Goal: Task Accomplishment & Management: Use online tool/utility

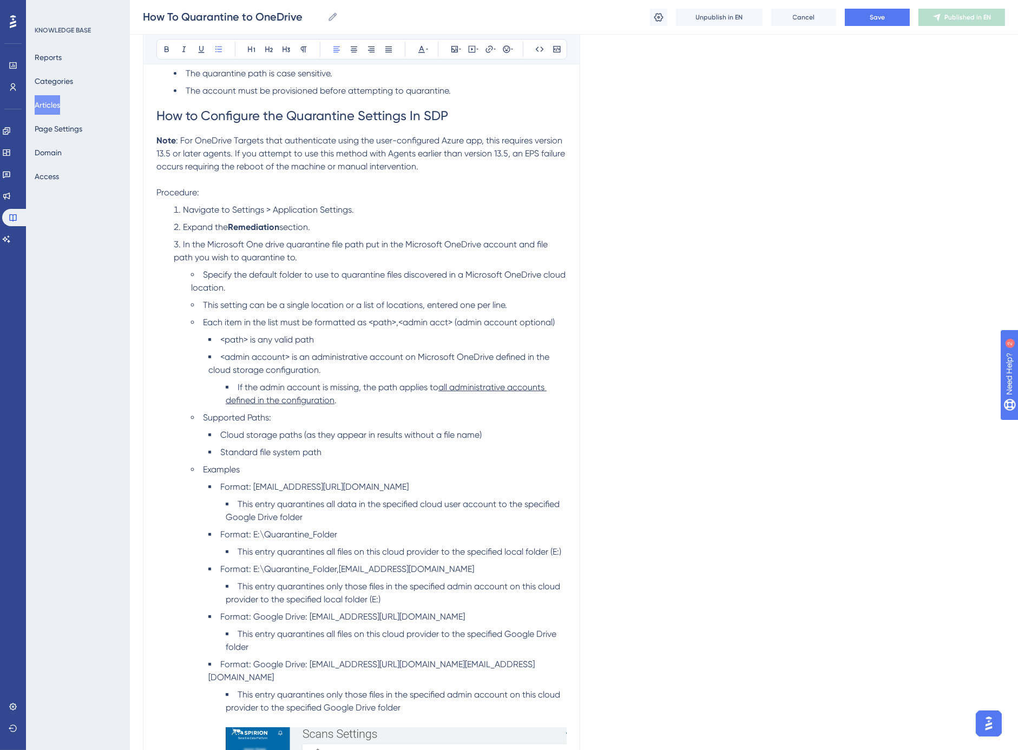
click at [433, 439] on span "Cloud storage paths (as they appear in results without a file name)" at bounding box center [350, 435] width 261 height 10
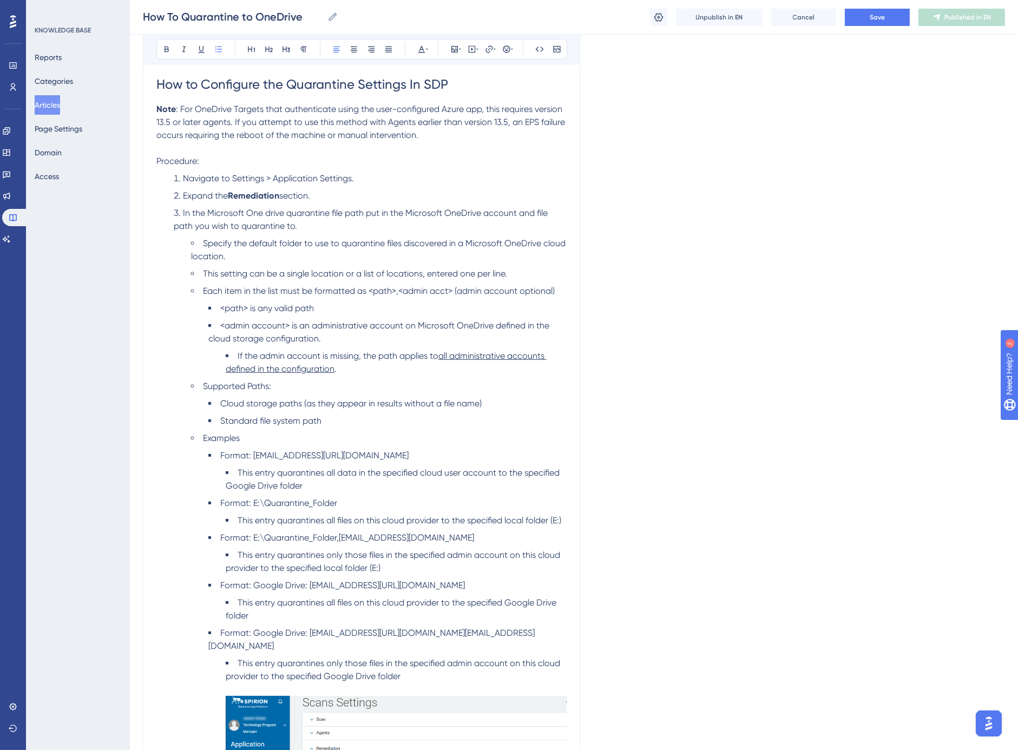
scroll to position [681, 0]
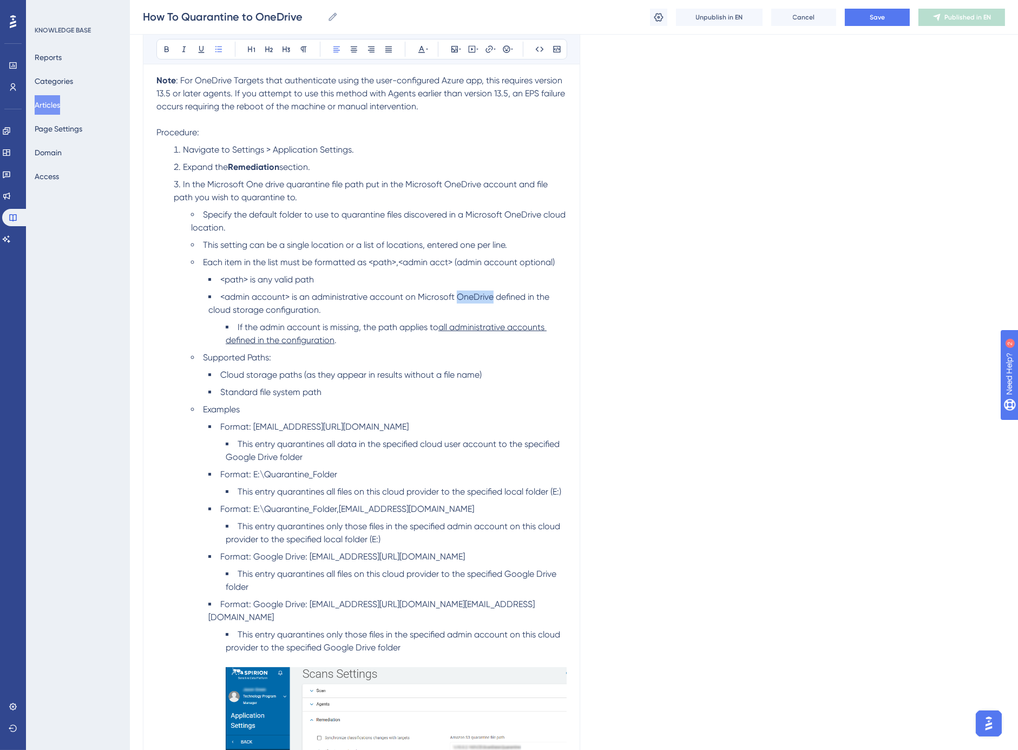
drag, startPoint x: 456, startPoint y: 295, endPoint x: 493, endPoint y: 295, distance: 37.4
click at [493, 295] on span "<admin account> is an administrative account on Microsoft OneDrive defined in t…" at bounding box center [379, 303] width 343 height 23
copy span "OneDrive"
click at [241, 457] on span "This entry quarantines all data in the specified cloud user account to the spec…" at bounding box center [394, 450] width 336 height 23
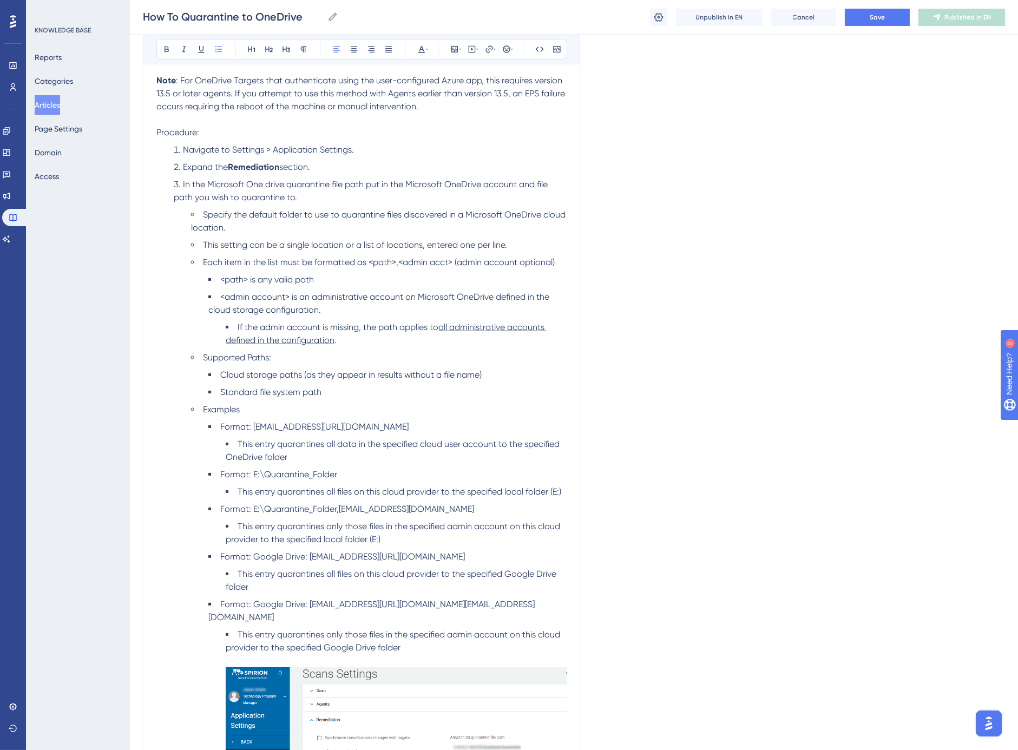
click at [518, 574] on span "This entry quarantines all files on this cloud provider to the specified Google…" at bounding box center [392, 580] width 333 height 23
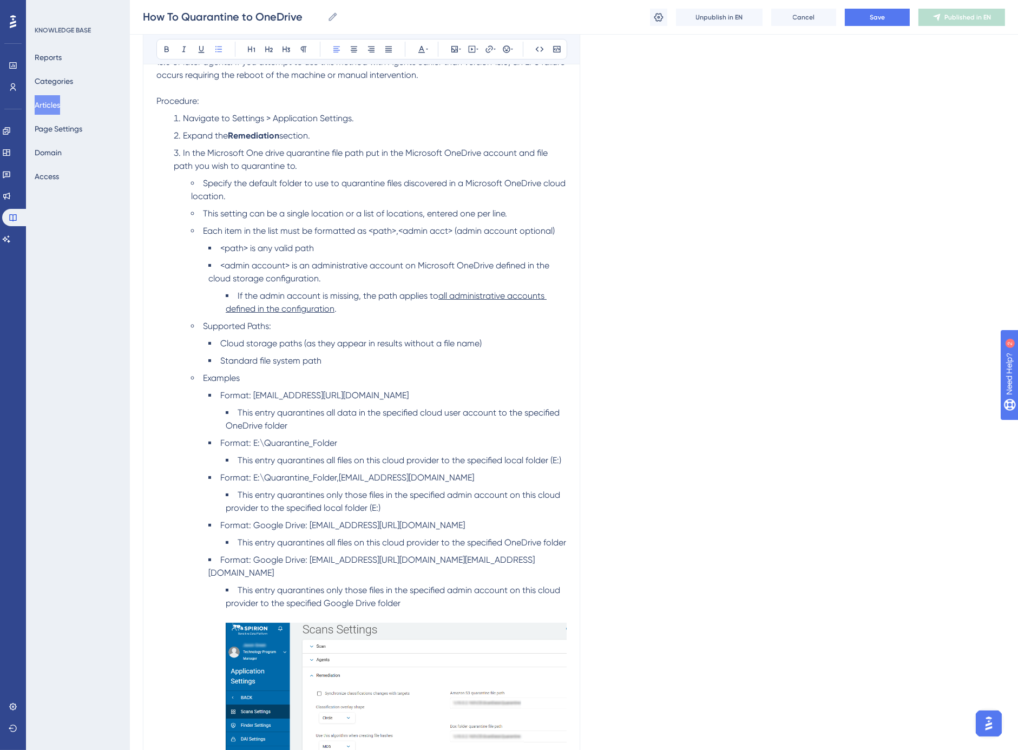
scroll to position [742, 0]
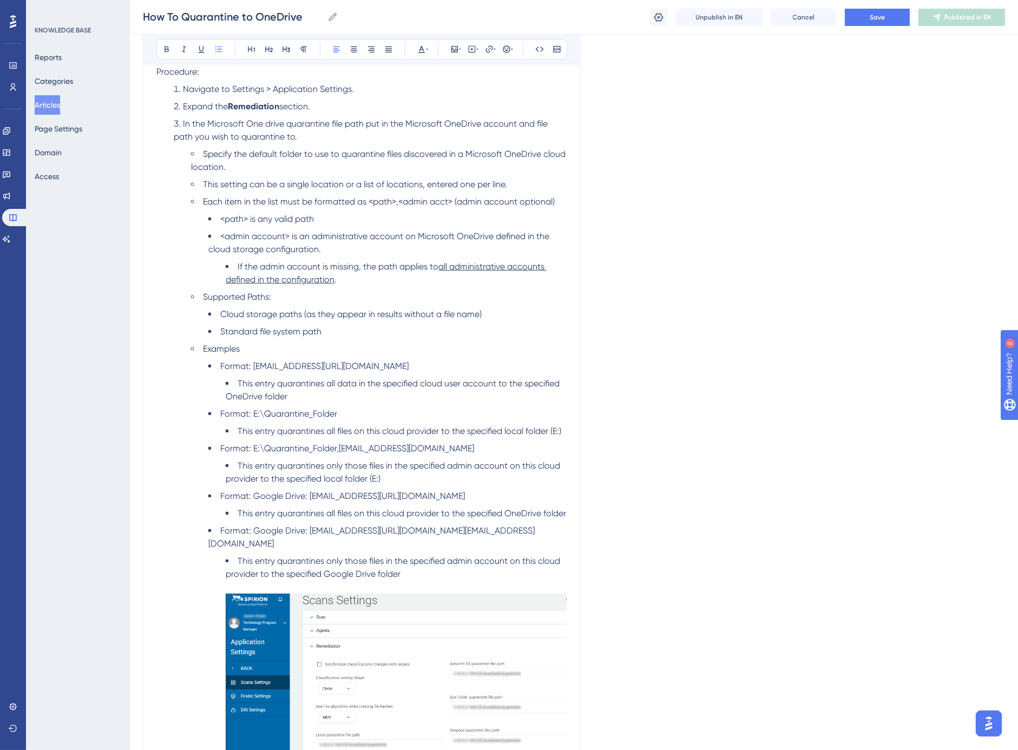
click at [342, 576] on span "This entry quarantines only those files in the specified admin account on this …" at bounding box center [394, 567] width 337 height 23
click at [885, 16] on button "Save" at bounding box center [877, 17] width 65 height 17
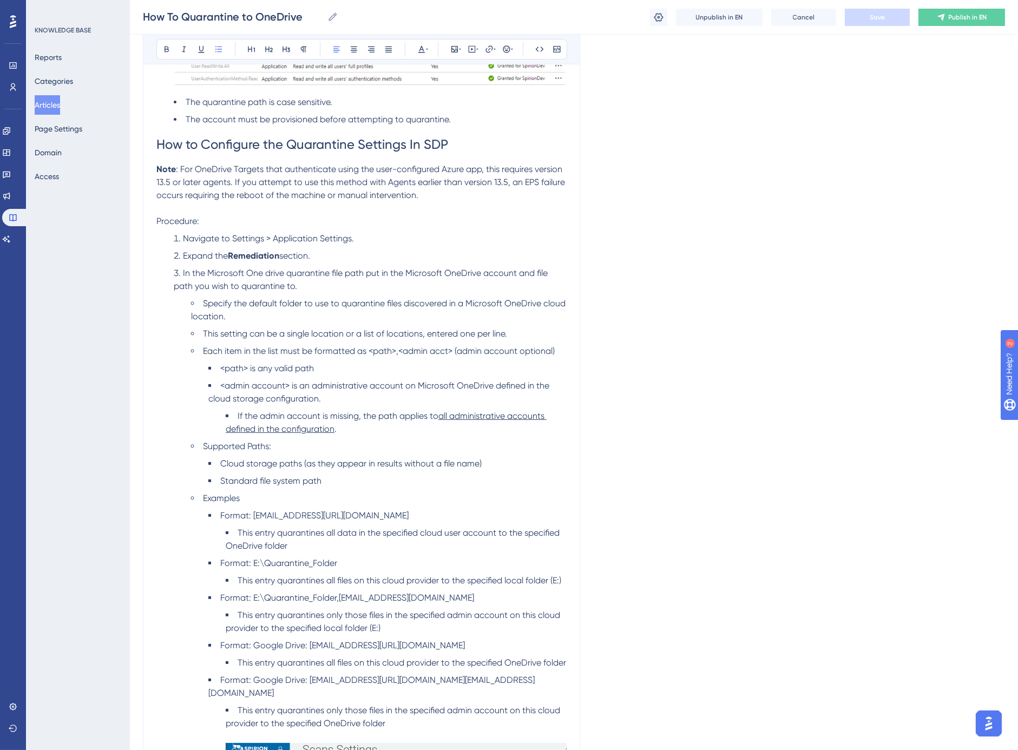
scroll to position [621, 0]
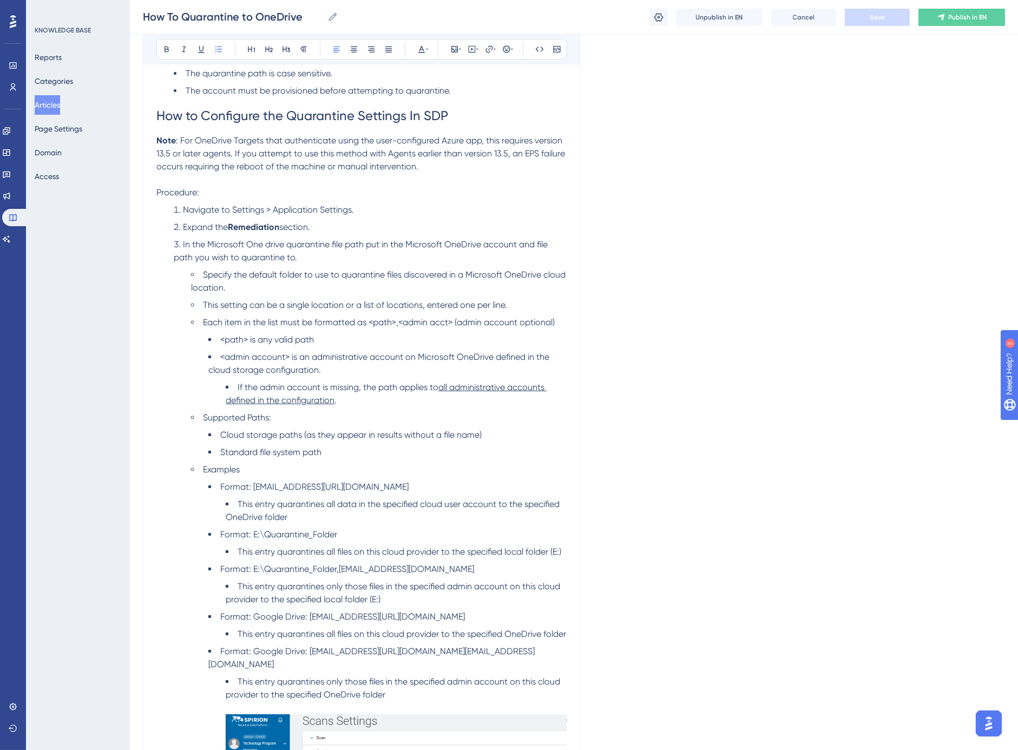
click at [257, 244] on span "In the Microsoft One drive quarantine file path put in the Microsoft OneDrive a…" at bounding box center [362, 250] width 376 height 23
drag, startPoint x: 208, startPoint y: 242, endPoint x: 361, endPoint y: 242, distance: 153.2
click at [361, 242] on span "In the Microsoft OneDrive quarantine file path put in the Microsoft OneDrive ac…" at bounding box center [361, 250] width 375 height 23
click at [424, 261] on li "In the Microsoft OneDrive quarantine file path put in the Microsoft OneDrive ac…" at bounding box center [370, 251] width 393 height 26
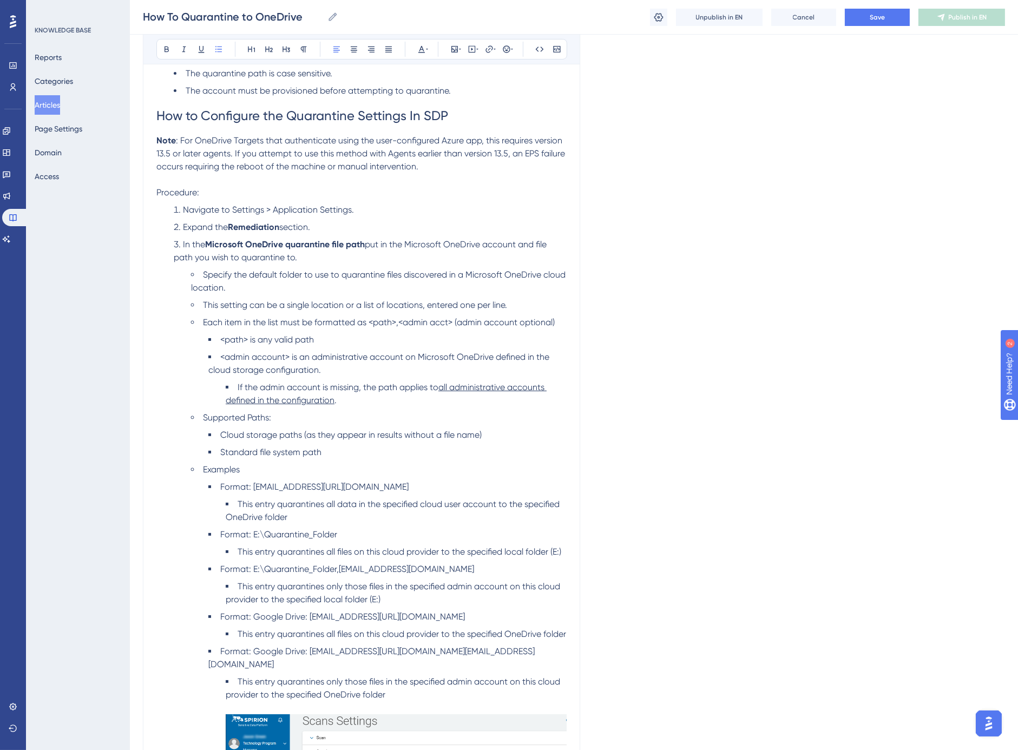
click at [372, 245] on span "put in the Microsoft OneDrive account and file path you wish to quarantine to." at bounding box center [361, 250] width 375 height 23
drag, startPoint x: 203, startPoint y: 274, endPoint x: 221, endPoint y: 283, distance: 20.1
click at [221, 283] on span "Specify the default folder to use to quarantine files discovered in a Microsoft…" at bounding box center [379, 281] width 377 height 23
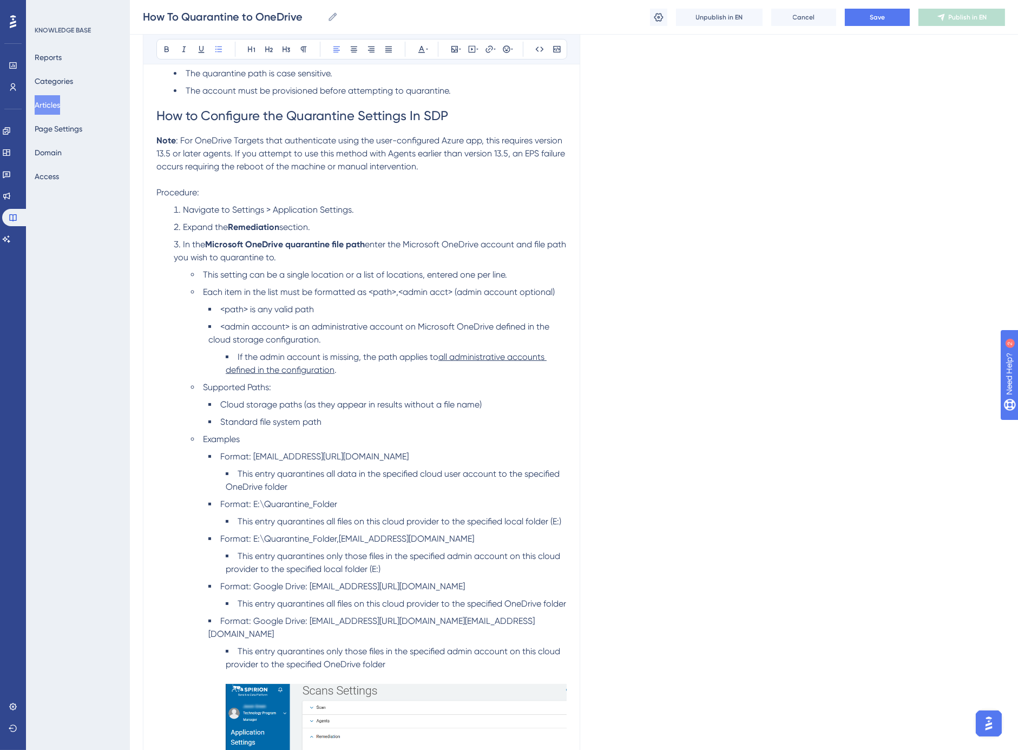
drag, startPoint x: 369, startPoint y: 245, endPoint x: 369, endPoint y: 251, distance: 6.5
click at [369, 251] on li "In the Microsoft OneDrive quarantine file path enter the Microsoft OneDrive acc…" at bounding box center [370, 251] width 393 height 26
click at [369, 251] on li "In the Microsoft OneDrive quarantine file path Specify the default folder to us…" at bounding box center [370, 251] width 393 height 26
click at [418, 255] on li "In the Microsoft OneDrive quarantine file path specify the default folder to us…" at bounding box center [370, 251] width 393 height 26
click at [875, 14] on span "Save" at bounding box center [877, 17] width 15 height 9
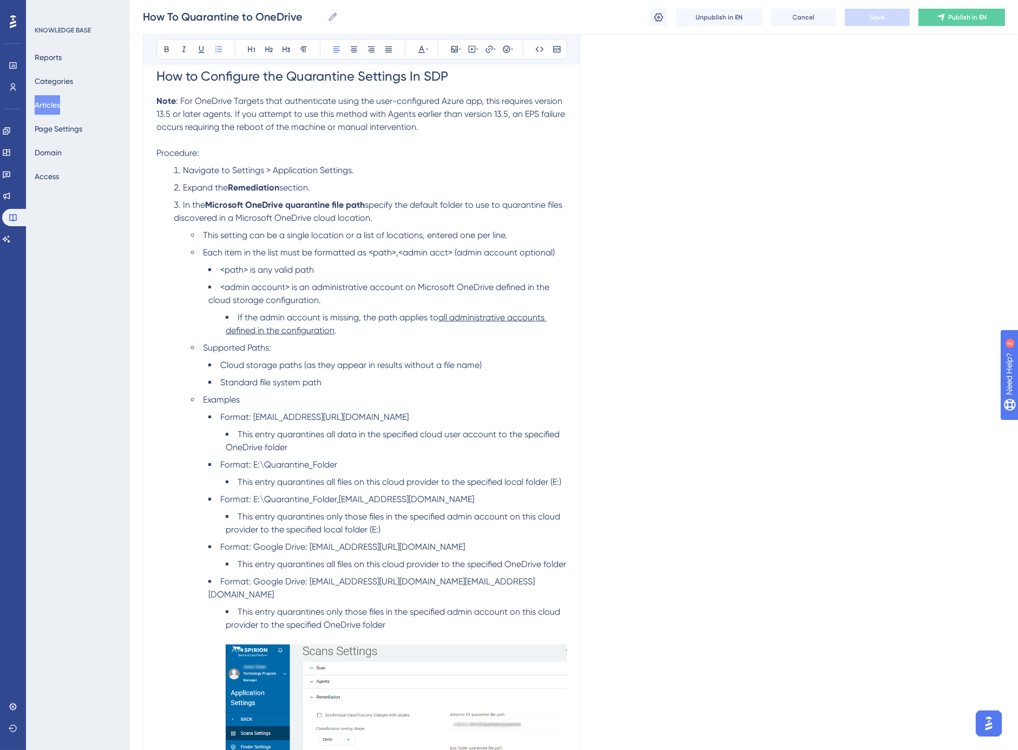
scroll to position [681, 0]
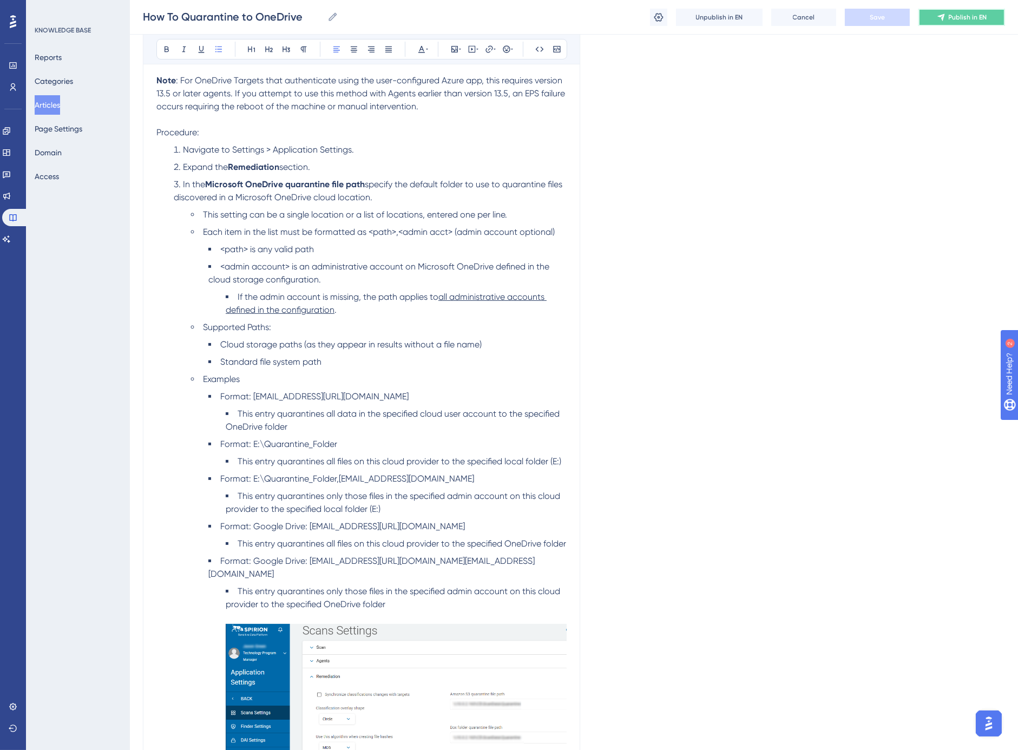
click at [954, 10] on button "Publish in EN" at bounding box center [962, 17] width 87 height 17
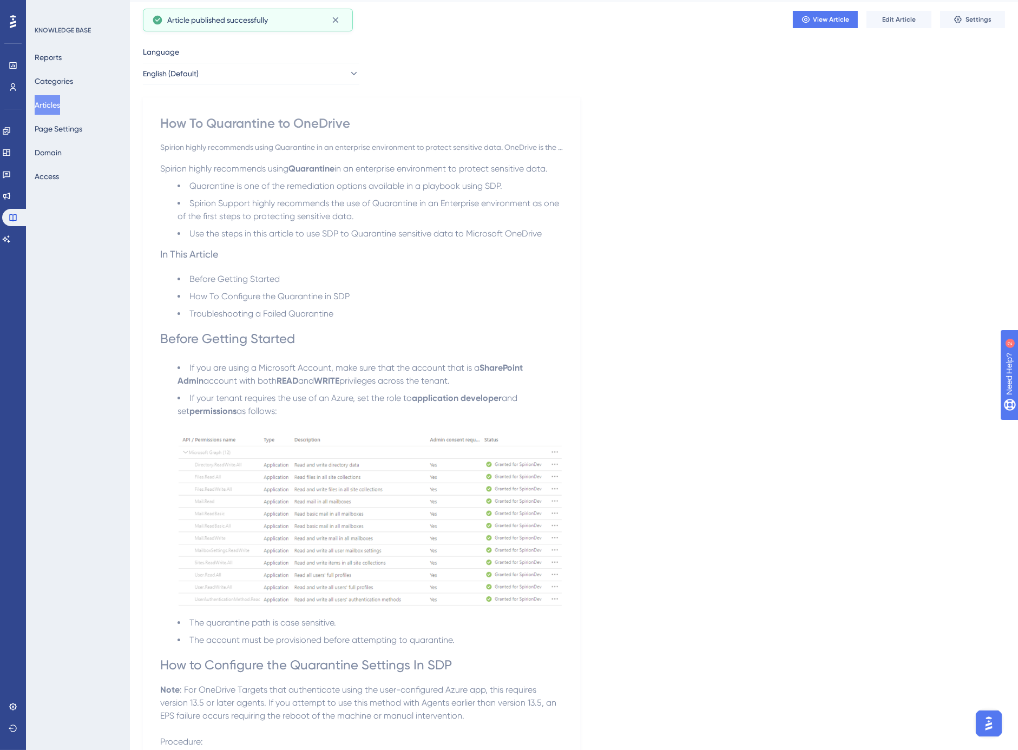
scroll to position [0, 0]
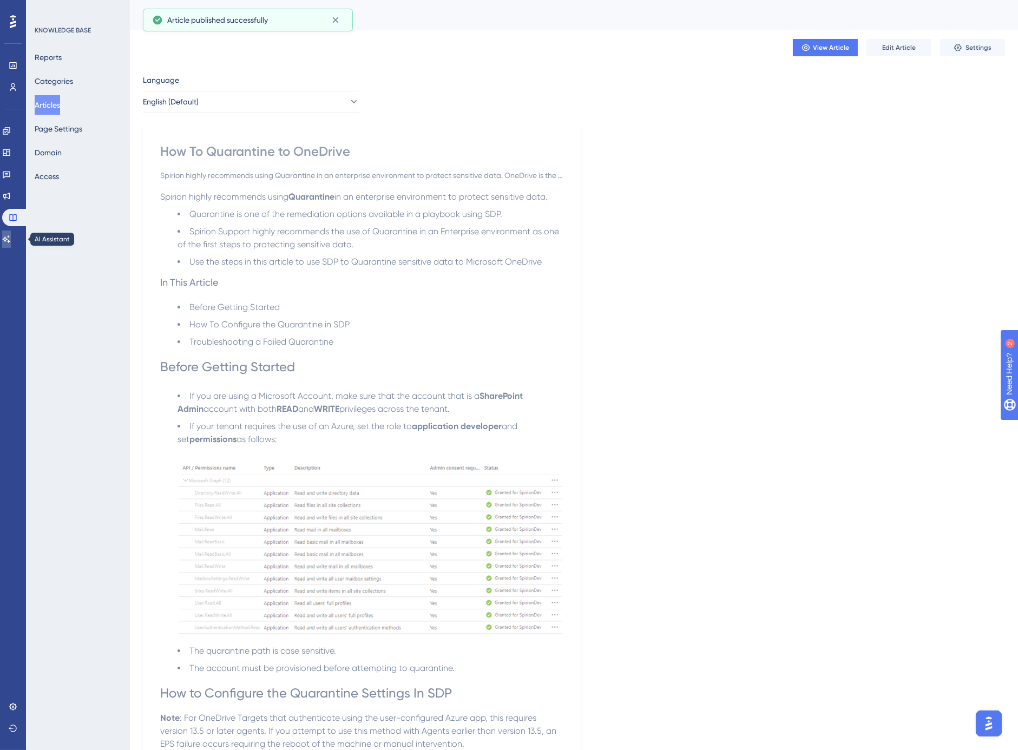
click at [11, 239] on icon at bounding box center [6, 239] width 9 height 9
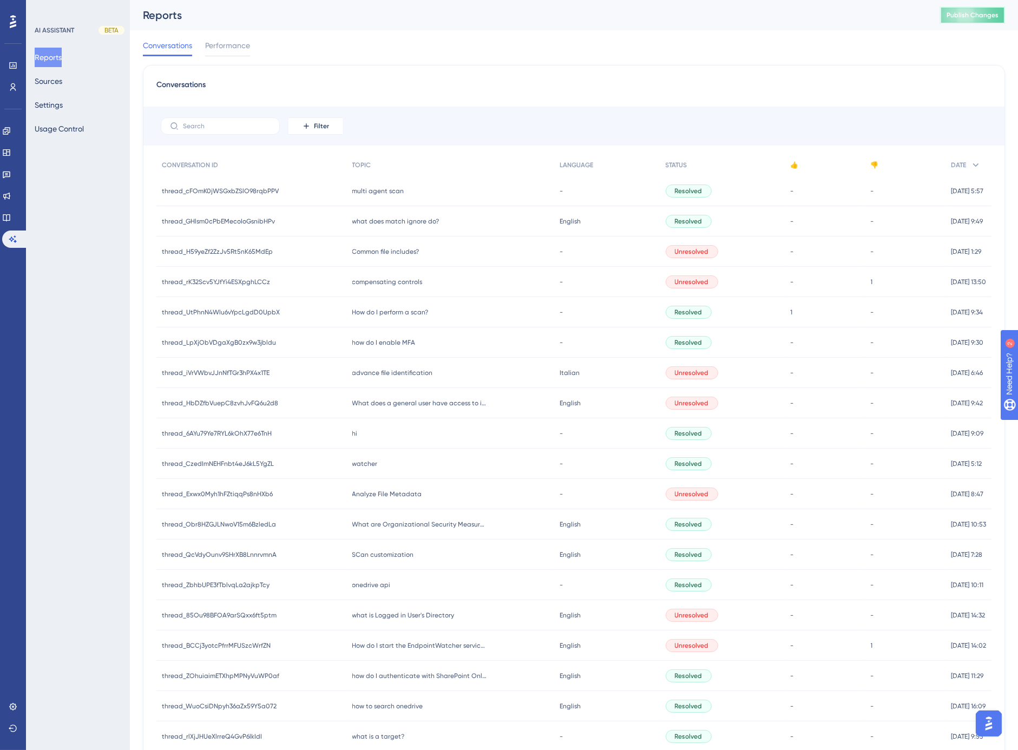
click at [984, 14] on span "Publish Changes" at bounding box center [973, 15] width 52 height 9
